Goal: Navigation & Orientation: Find specific page/section

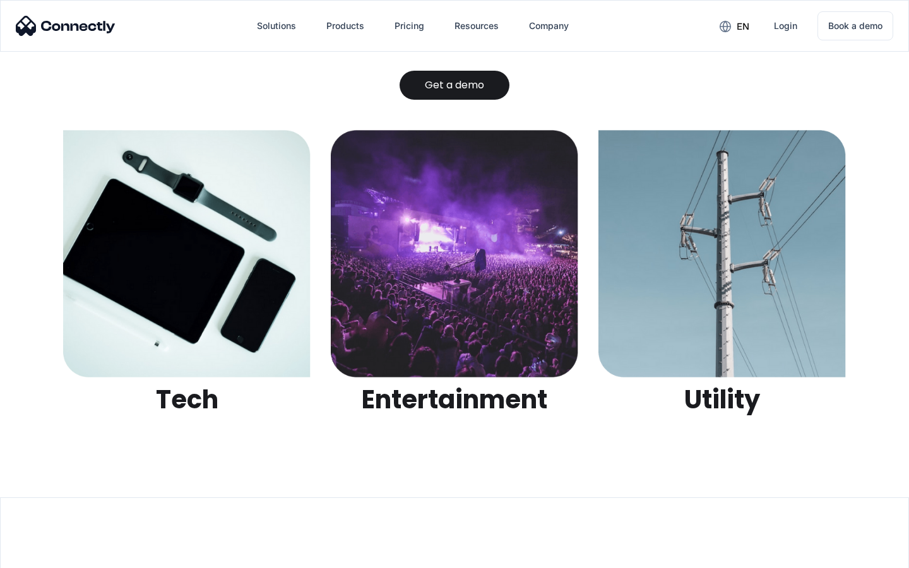
scroll to position [3981, 0]
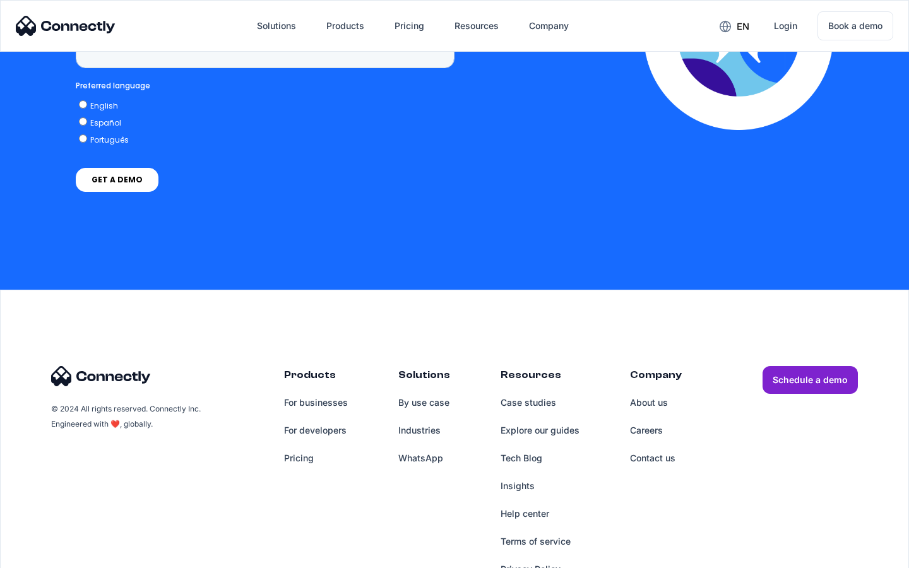
scroll to position [3213, 0]
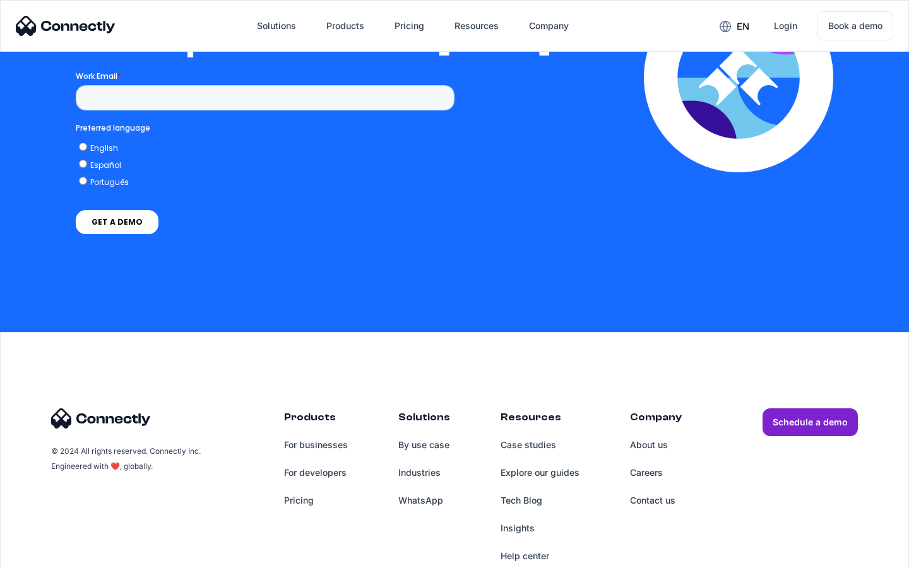
scroll to position [2770, 0]
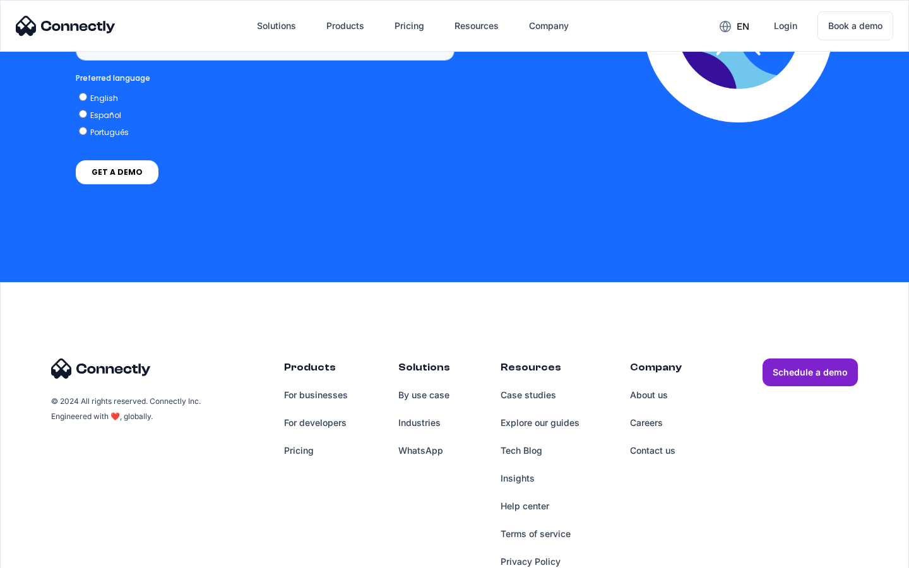
scroll to position [957, 0]
